Goal: Transaction & Acquisition: Purchase product/service

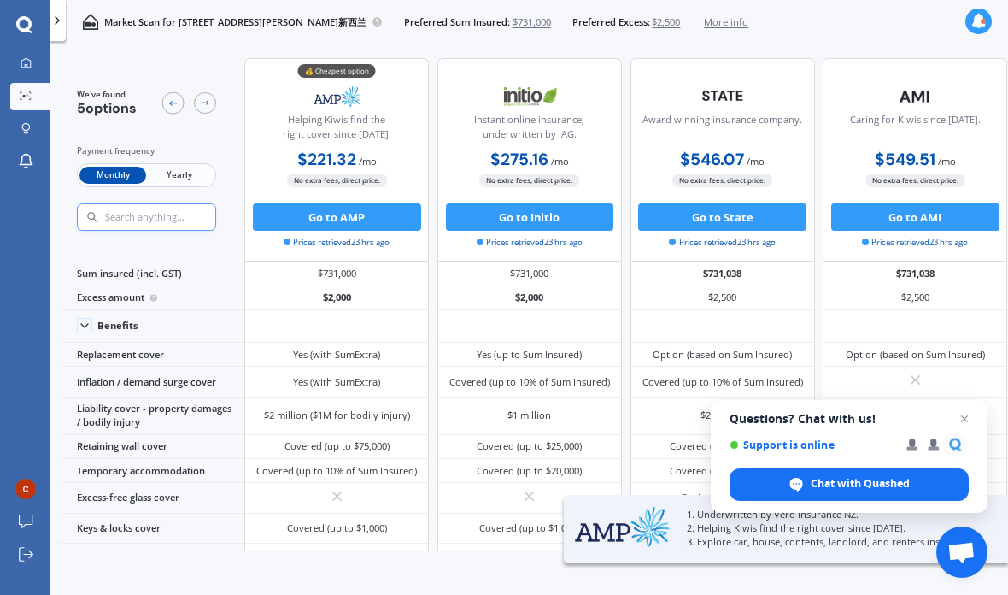
click at [177, 167] on span "Yearly" at bounding box center [179, 176] width 67 height 18
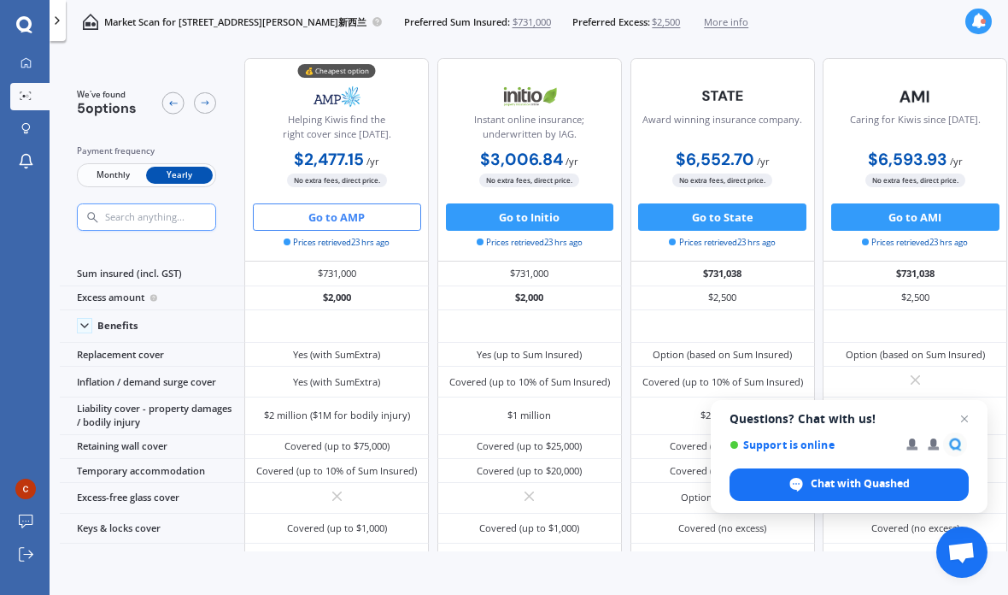
click at [332, 203] on button "Go to AMP" at bounding box center [337, 216] width 168 height 27
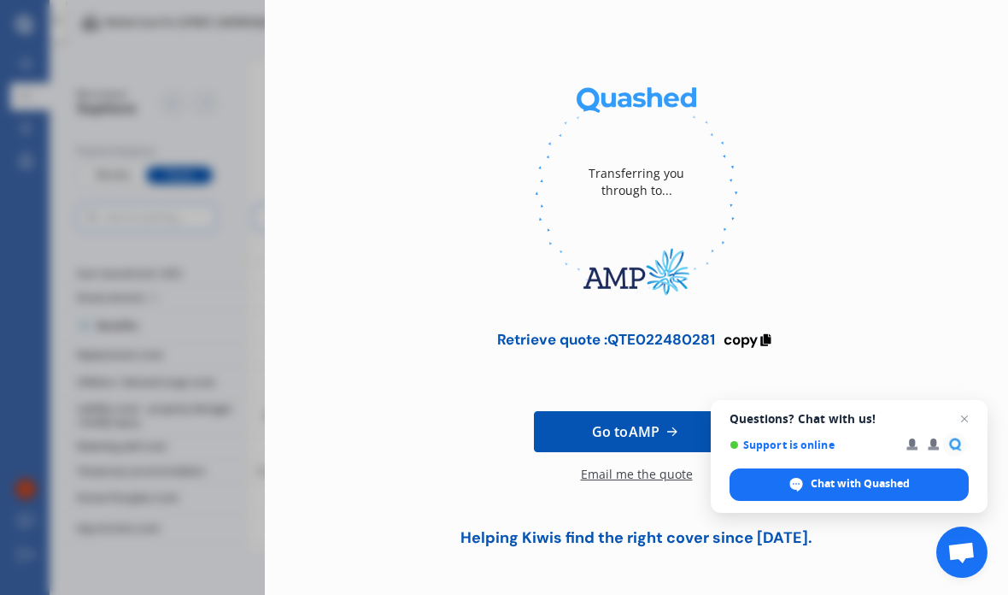
scroll to position [74, 0]
click at [622, 422] on span "Go to AMP" at bounding box center [626, 432] width 68 height 21
click at [62, 116] on div "Transferring you through to... Retrieve quote : QTE022480281 copy Go to AMP Ema…" at bounding box center [504, 297] width 1008 height 595
click at [967, 414] on span "Close chat" at bounding box center [965, 419] width 21 height 21
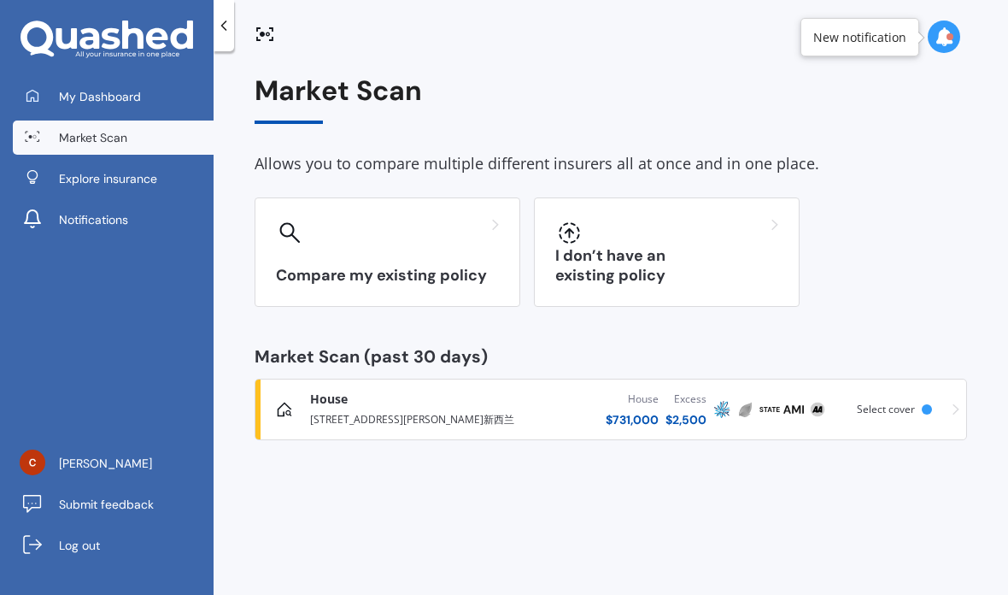
click at [920, 405] on div "Select cover" at bounding box center [889, 409] width 65 height 12
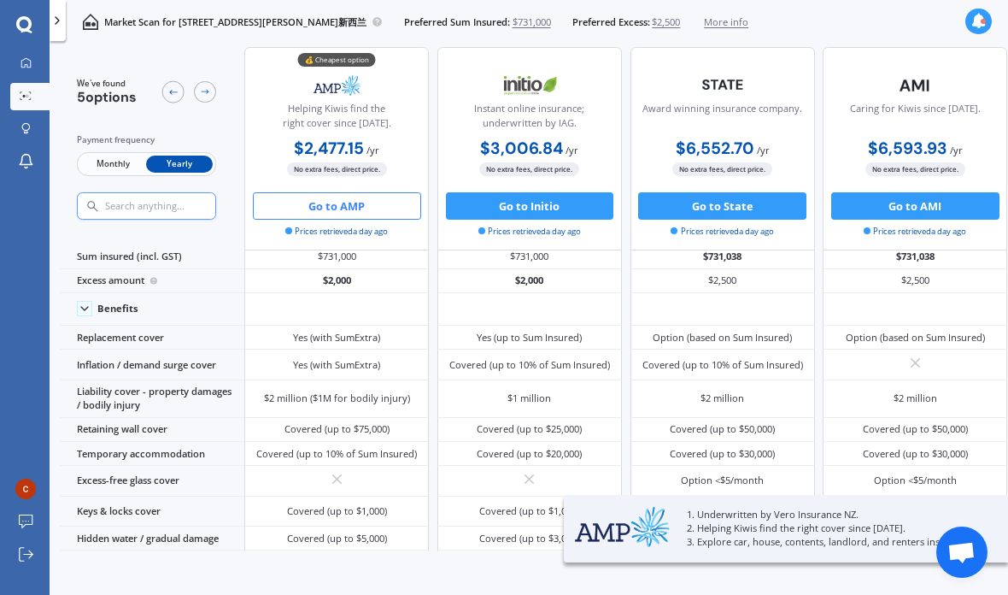
scroll to position [23, 0]
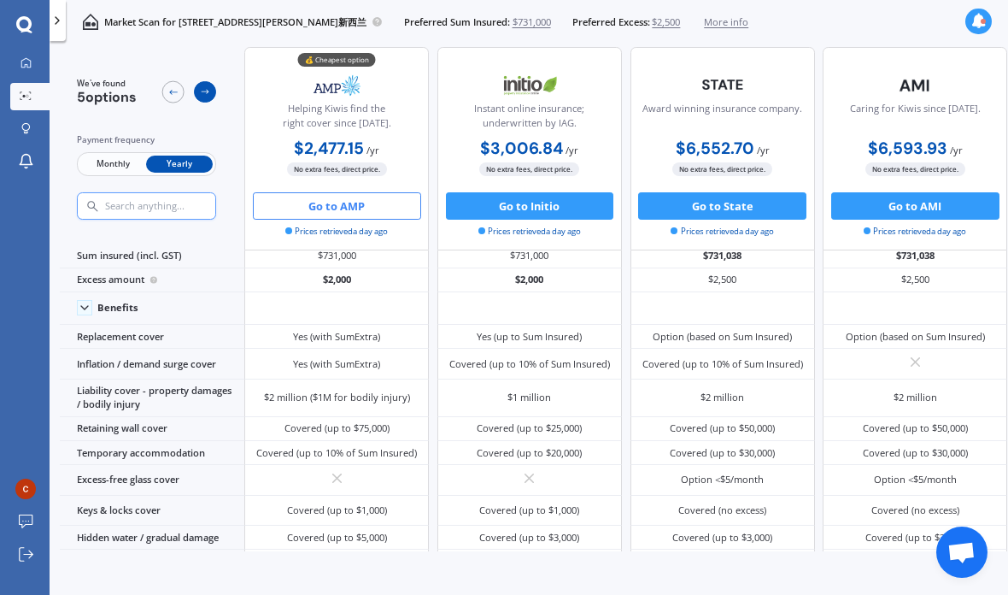
click at [205, 86] on icon at bounding box center [205, 91] width 11 height 11
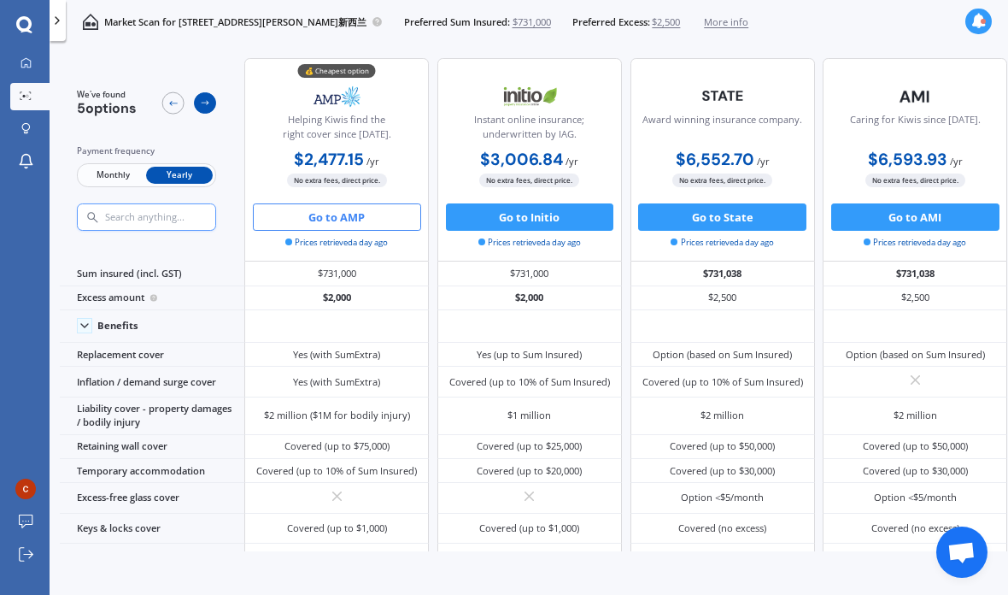
scroll to position [0, 0]
click at [680, 23] on span "$2,500" at bounding box center [666, 22] width 28 height 14
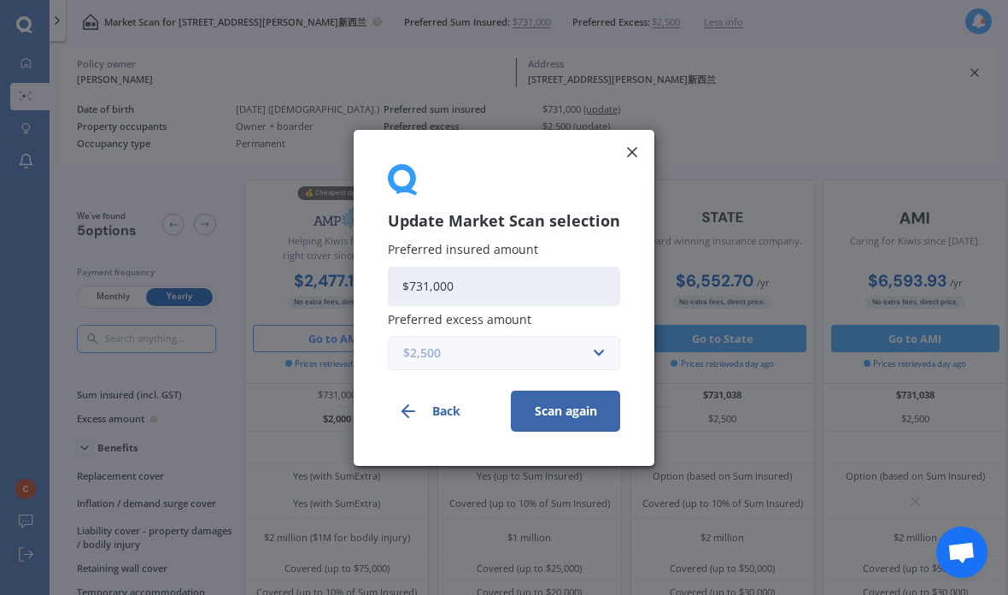
click at [587, 360] on input "text" at bounding box center [498, 352] width 217 height 32
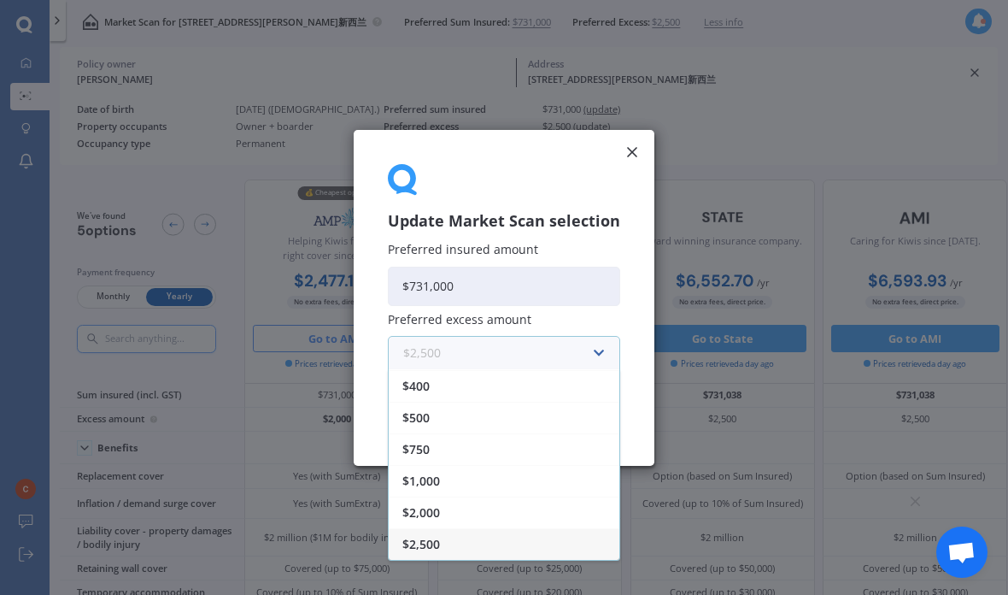
scroll to position [31, 0]
click at [598, 356] on input "text" at bounding box center [498, 352] width 217 height 32
click at [635, 151] on icon at bounding box center [632, 152] width 17 height 17
